Goal: Check status: Check status

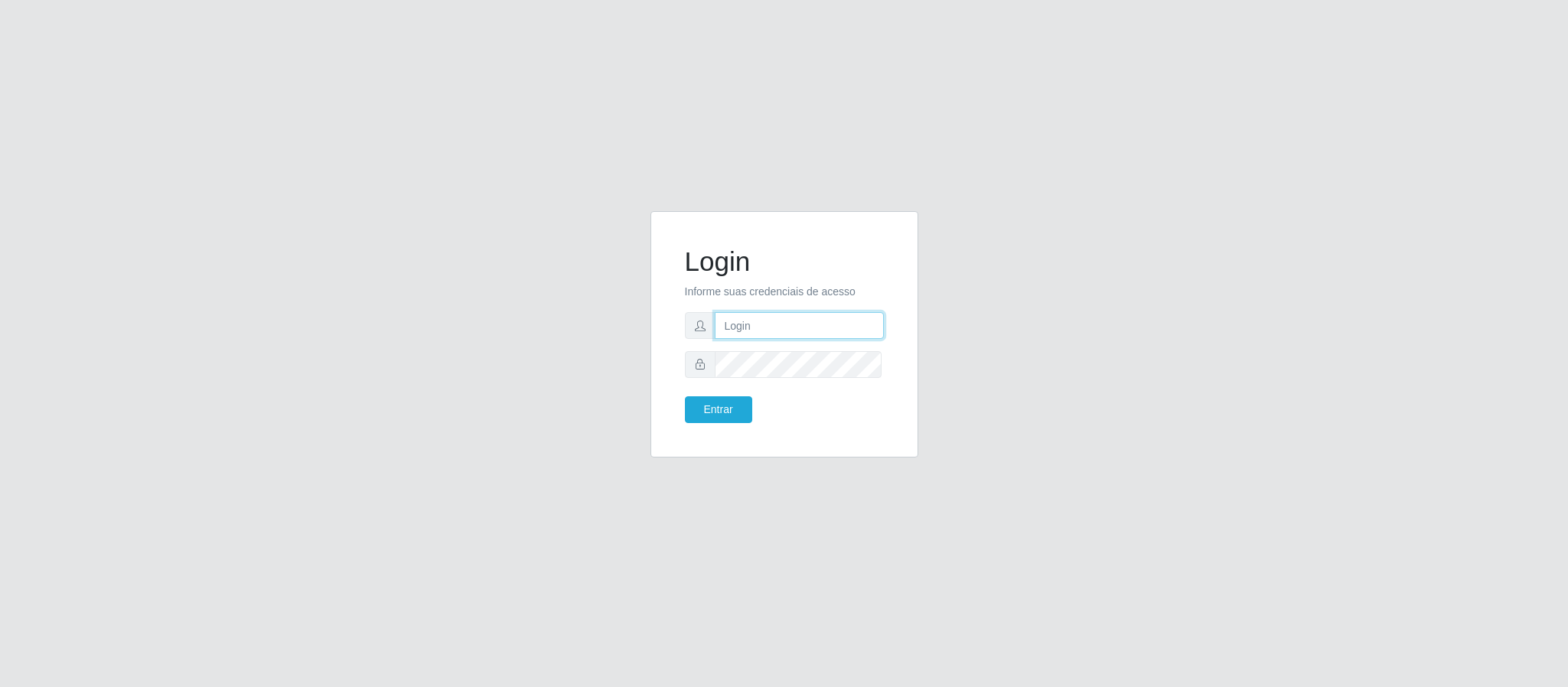
drag, startPoint x: 821, startPoint y: 323, endPoint x: 829, endPoint y: 334, distance: 13.6
click at [821, 323] on input "text" at bounding box center [800, 325] width 169 height 27
type input "[EMAIL_ADDRESS][DOMAIN_NAME]"
click at [685, 397] on button "Entrar" at bounding box center [719, 410] width 68 height 27
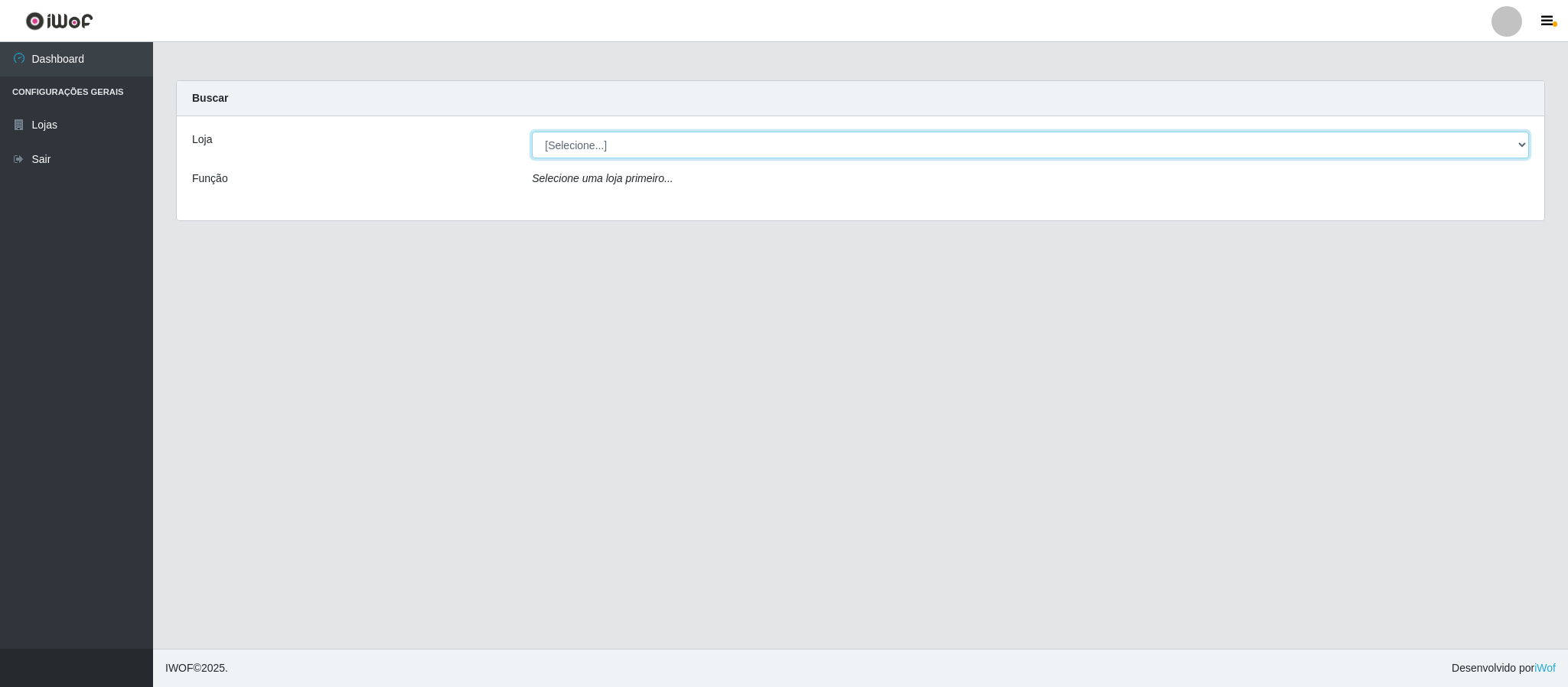
drag, startPoint x: 778, startPoint y: 147, endPoint x: 765, endPoint y: 152, distance: 13.9
click at [778, 147] on select "[Selecione...] Queiroz Atacadão - Coophab" at bounding box center [1030, 144] width 997 height 27
select select "463"
click at [532, 131] on select "[Selecione...] Queiroz Atacadão - Coophab" at bounding box center [1030, 144] width 997 height 27
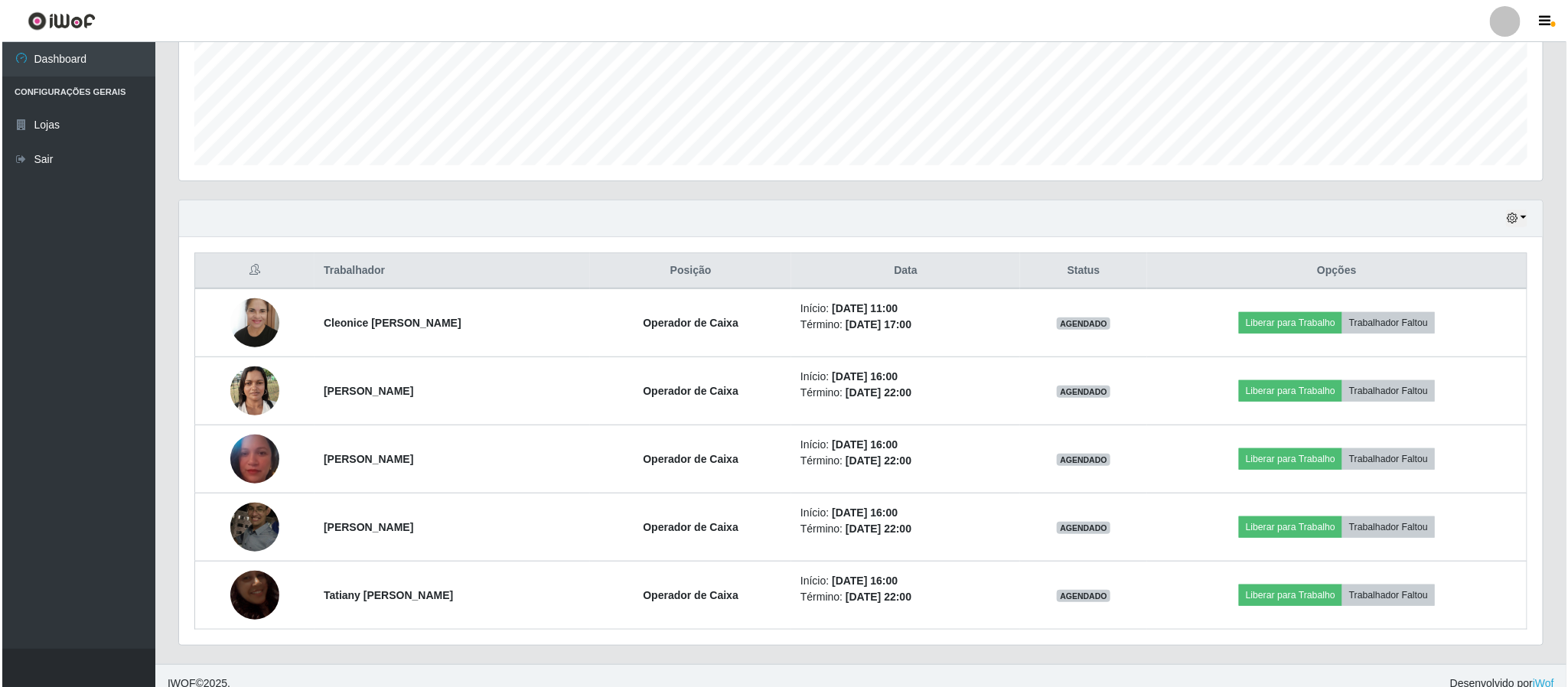
scroll to position [384, 0]
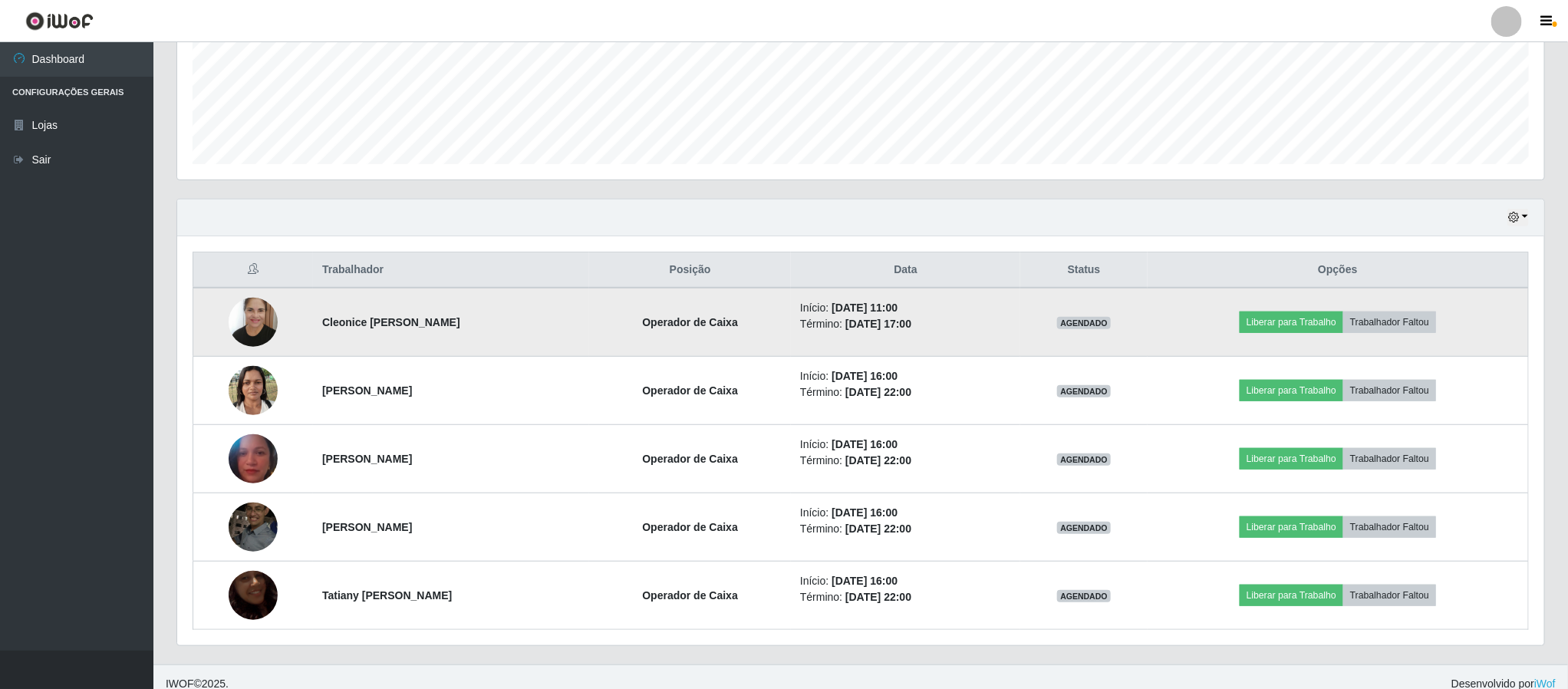
click at [251, 316] on img at bounding box center [253, 323] width 49 height 66
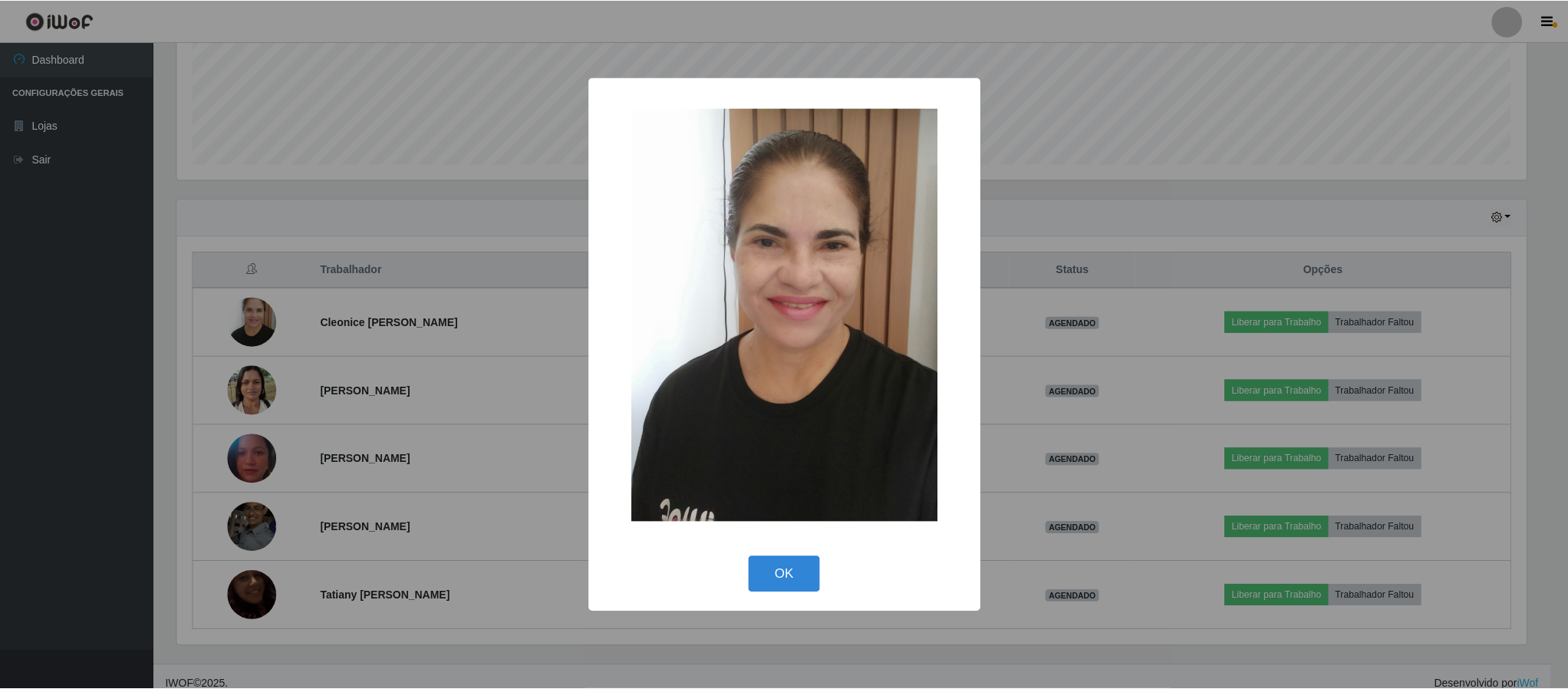
scroll to position [320, 1353]
click at [771, 585] on button "OK" at bounding box center [786, 574] width 71 height 36
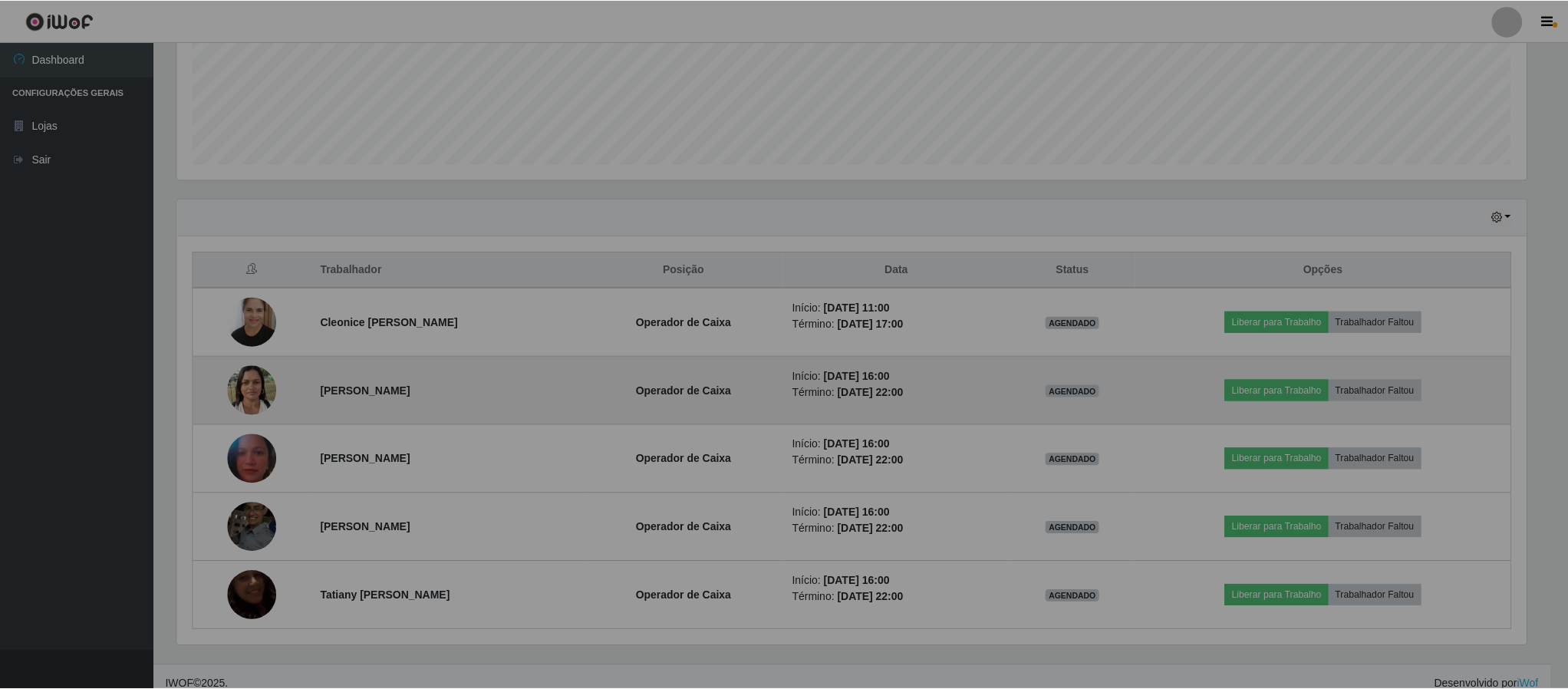
scroll to position [320, 1366]
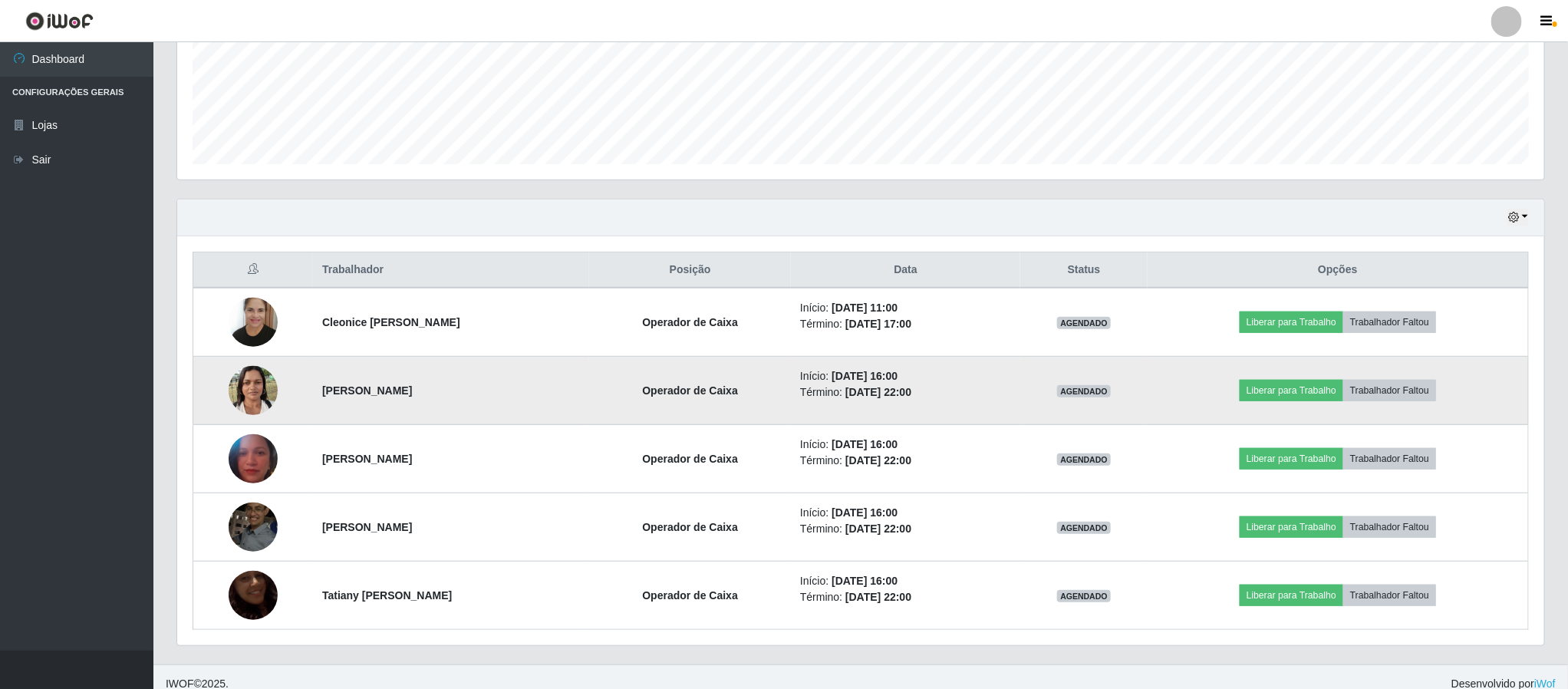
click at [260, 397] on img at bounding box center [253, 390] width 49 height 66
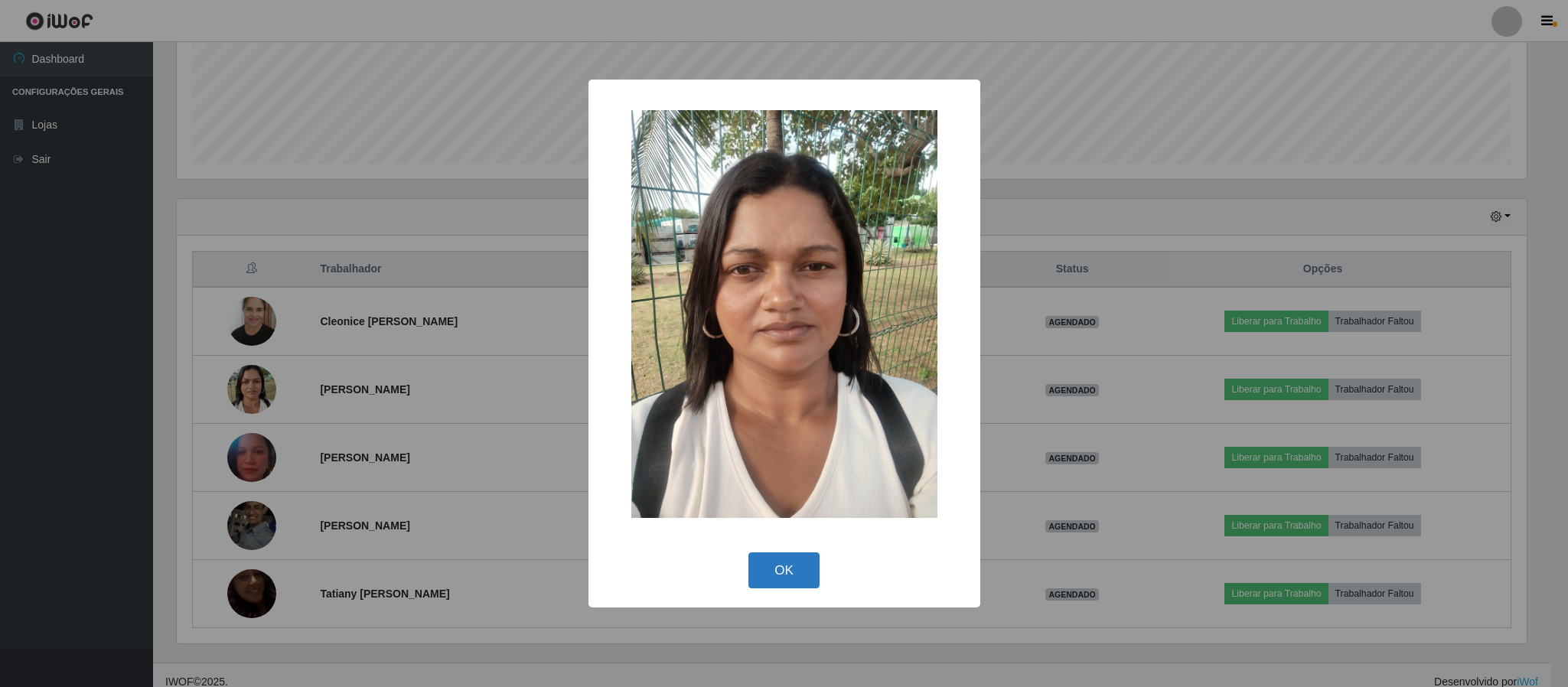
click at [776, 574] on button "OK" at bounding box center [784, 570] width 71 height 36
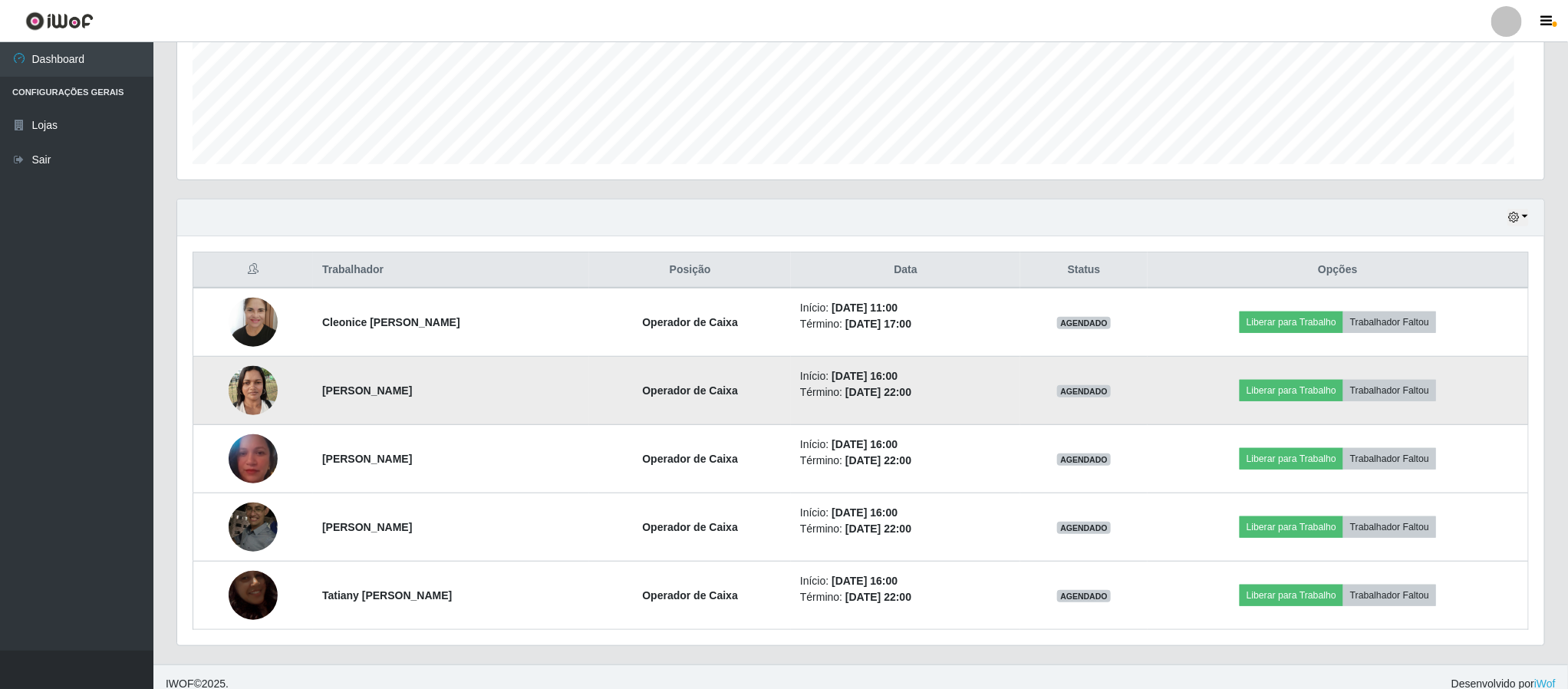
scroll to position [320, 1366]
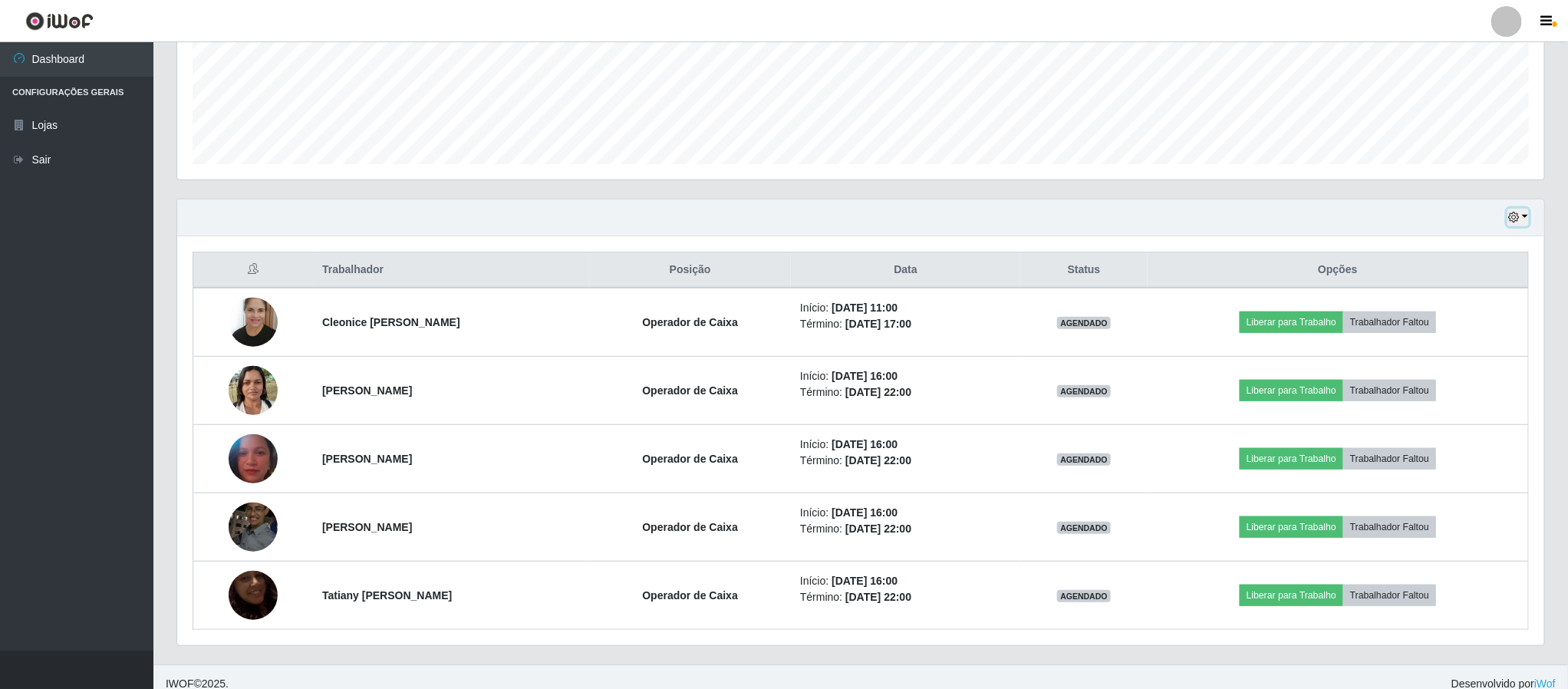
click at [1528, 218] on button "button" at bounding box center [1518, 218] width 22 height 18
click at [1490, 341] on button "1 Semana" at bounding box center [1467, 342] width 121 height 32
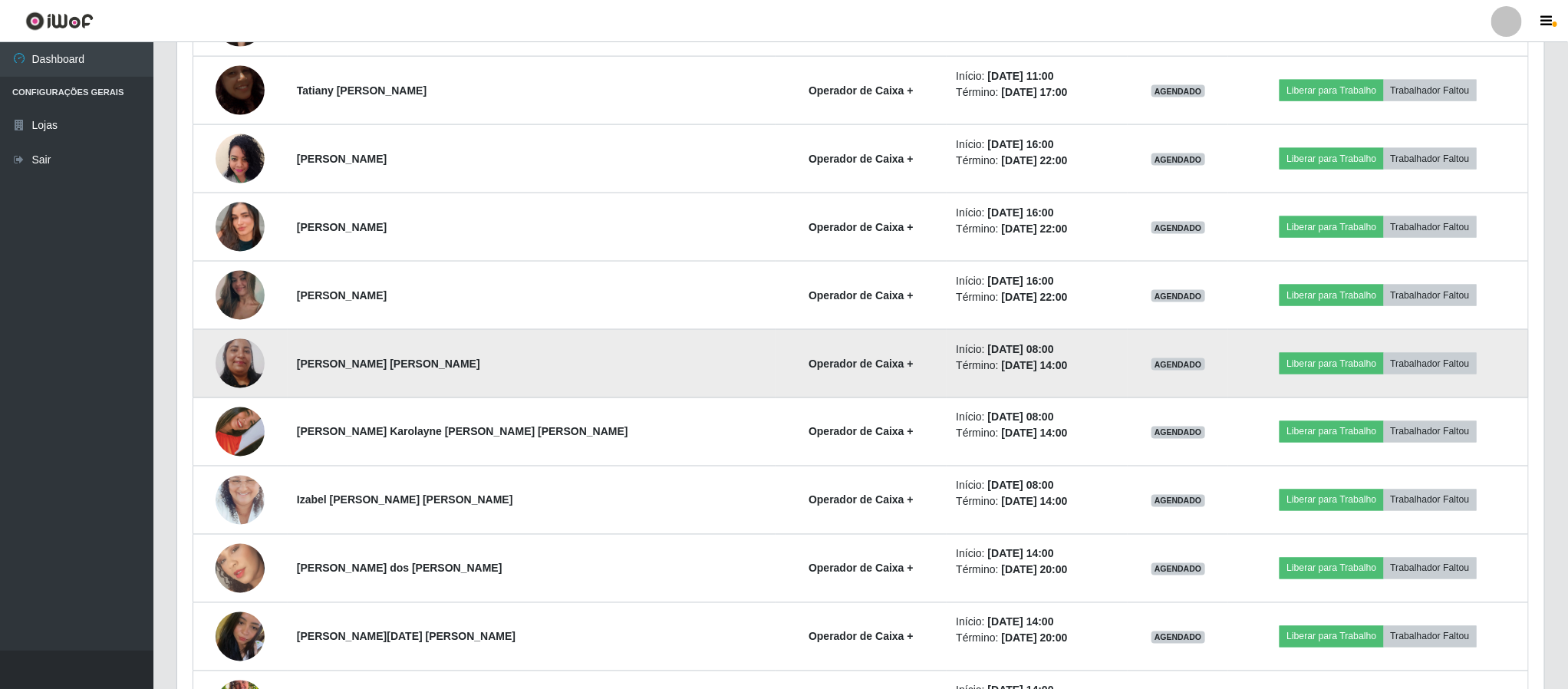
scroll to position [1188, 0]
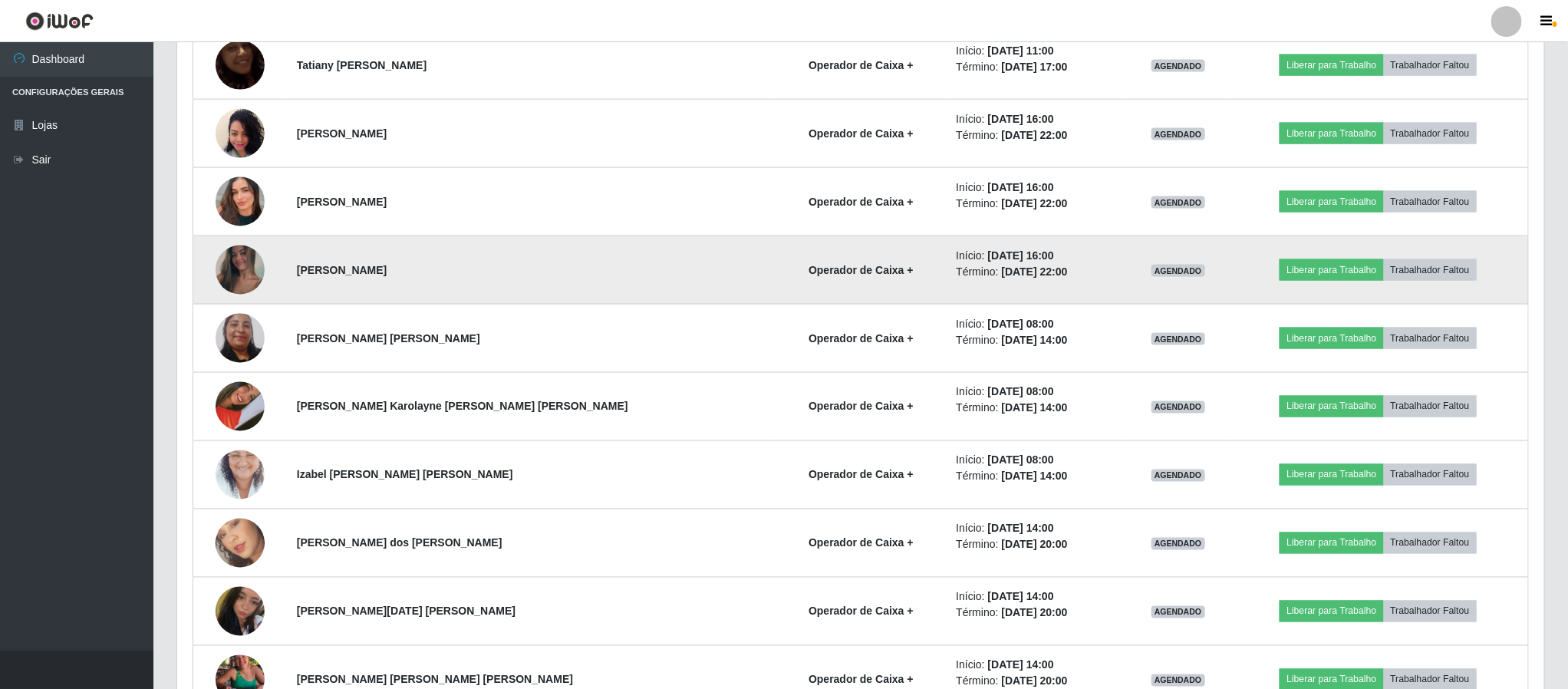
click at [235, 275] on img at bounding box center [240, 270] width 49 height 109
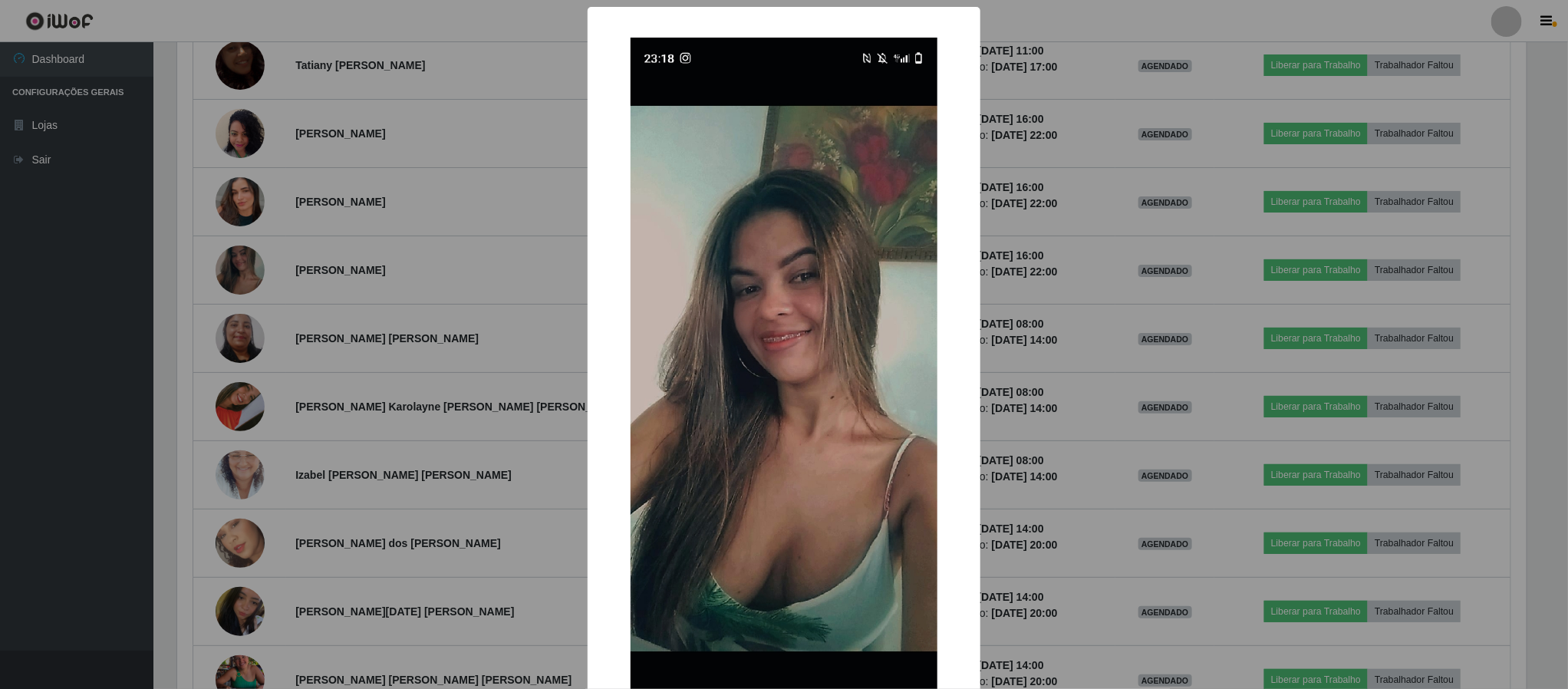
scroll to position [320, 1353]
click at [978, 369] on div "× OK Cancel" at bounding box center [786, 344] width 1572 height 689
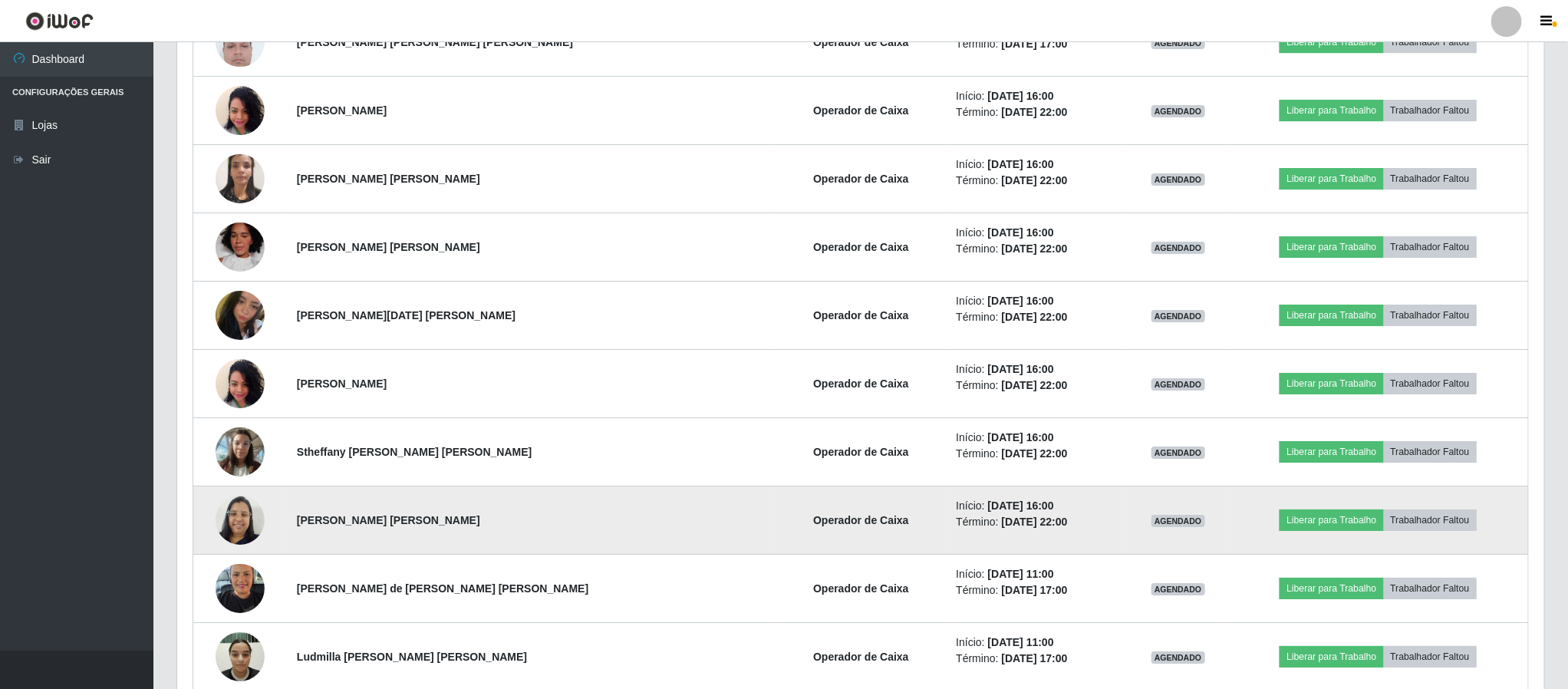
scroll to position [2789, 0]
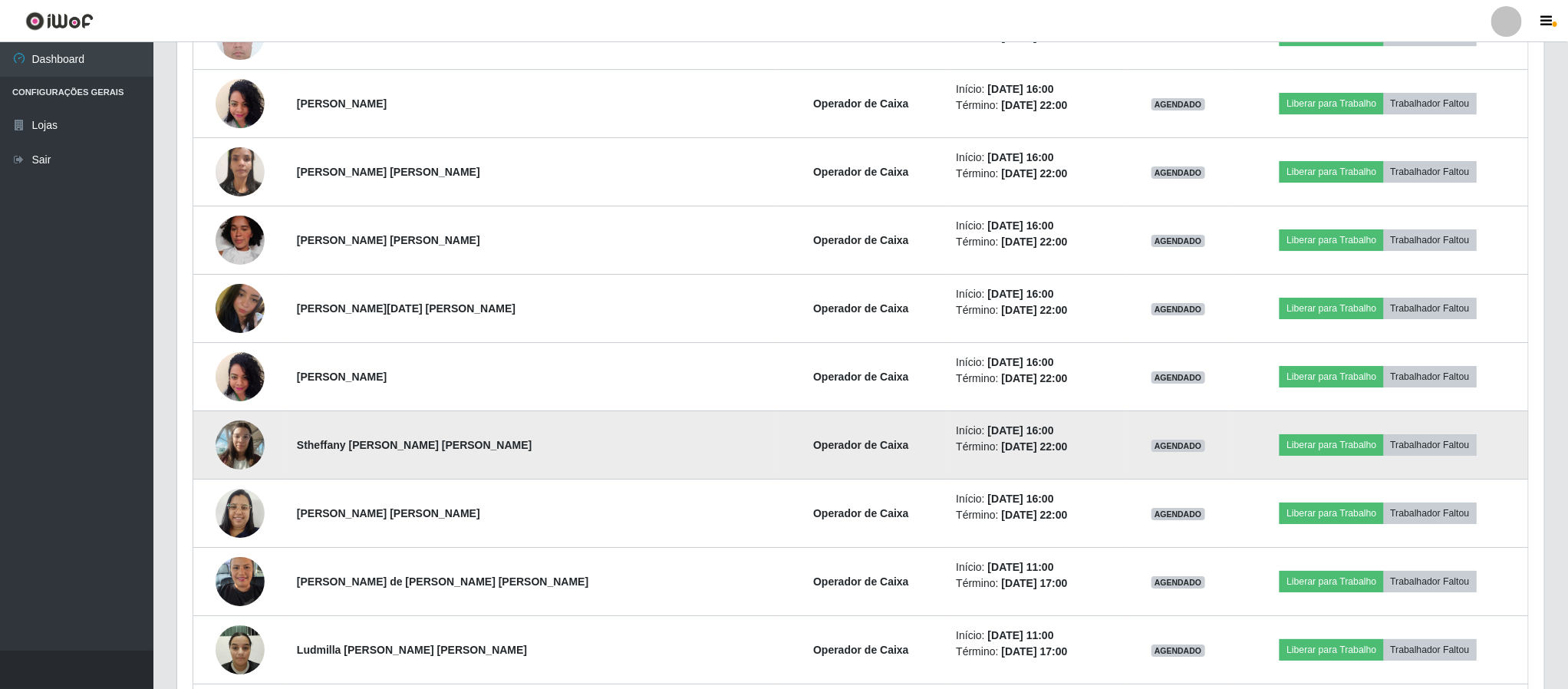
click at [259, 459] on img at bounding box center [240, 445] width 49 height 66
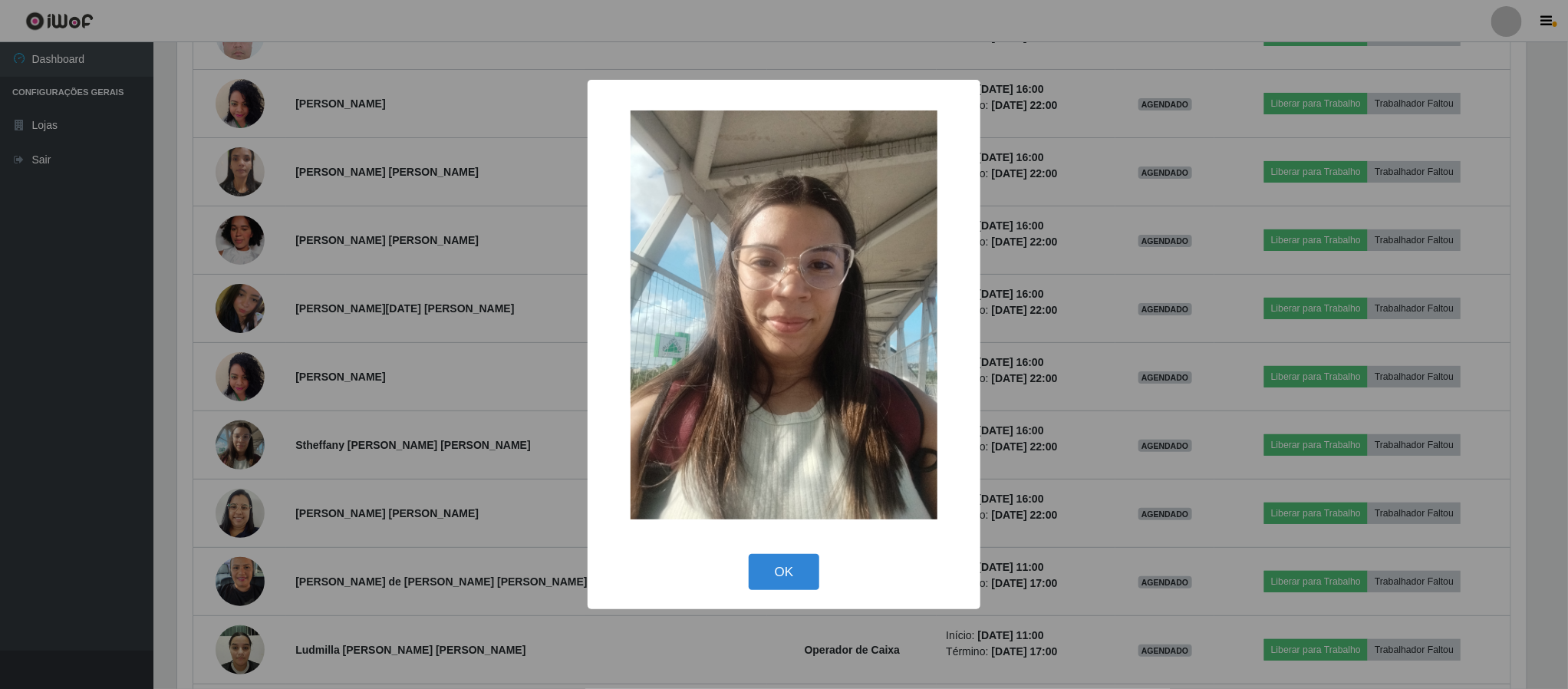
scroll to position [320, 1353]
click at [974, 385] on div "× OK Cancel" at bounding box center [786, 345] width 393 height 530
click at [796, 574] on button "OK" at bounding box center [786, 572] width 71 height 36
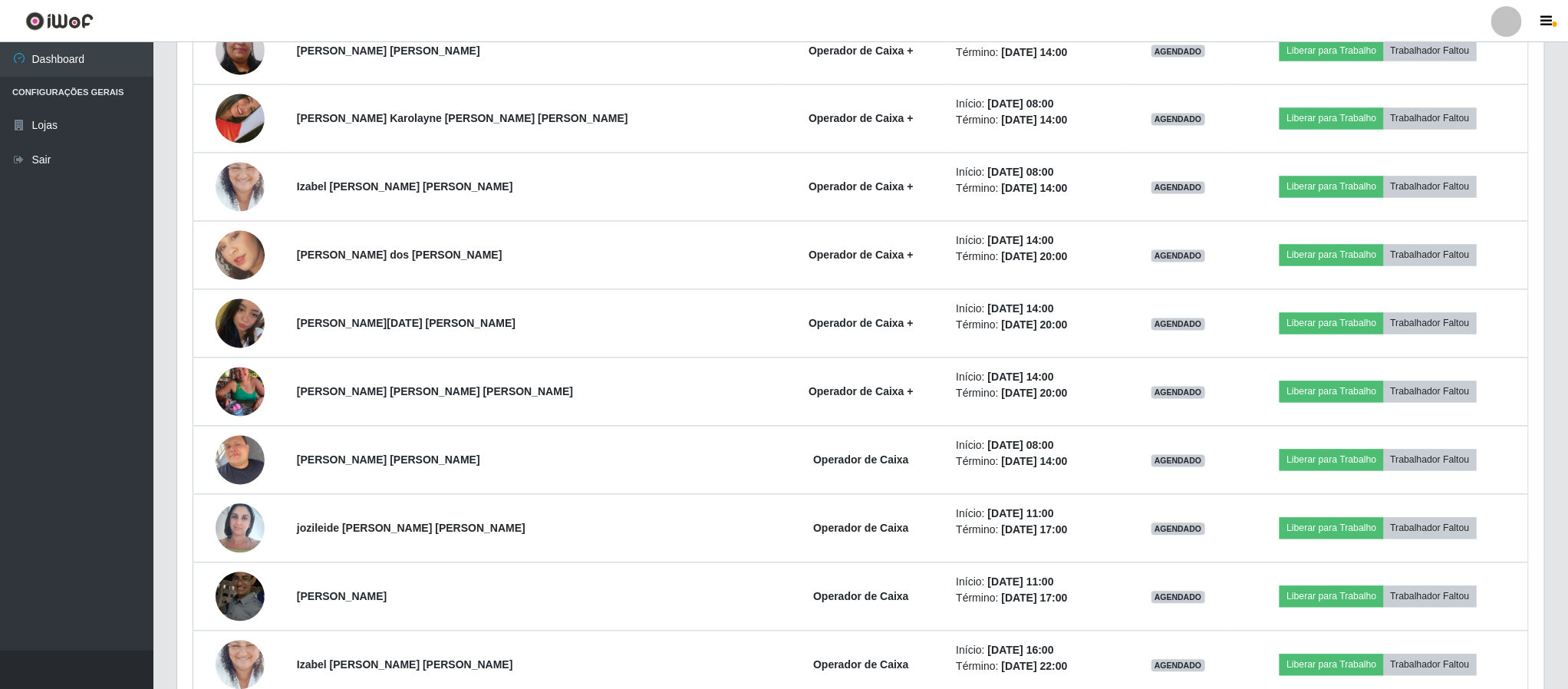
scroll to position [1410, 0]
